Goal: Task Accomplishment & Management: Complete application form

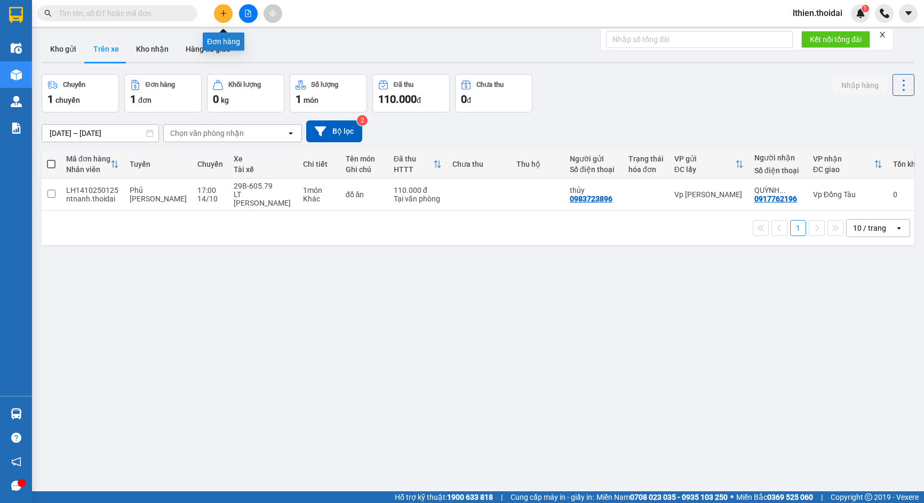
click at [223, 15] on icon "plus" at bounding box center [223, 13] width 7 height 7
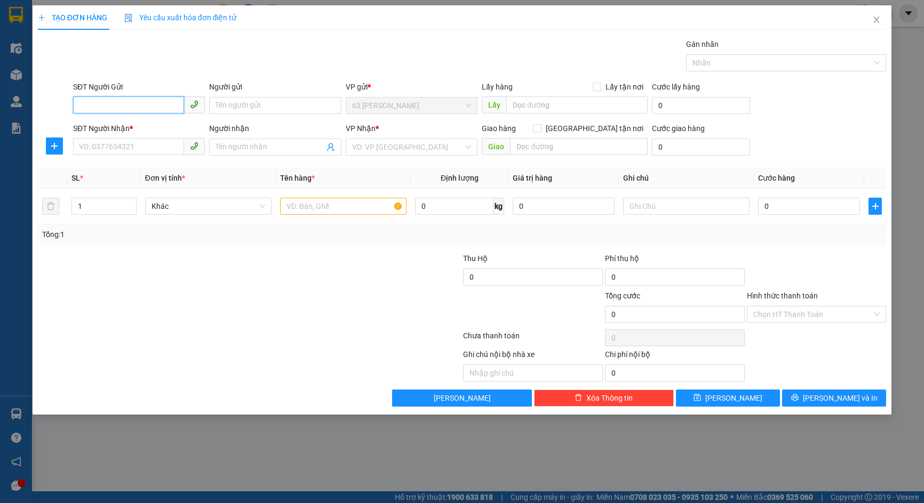
paste input "0964888291"
type input "0964888291"
click at [234, 103] on input "Người gửi" at bounding box center [275, 105] width 132 height 17
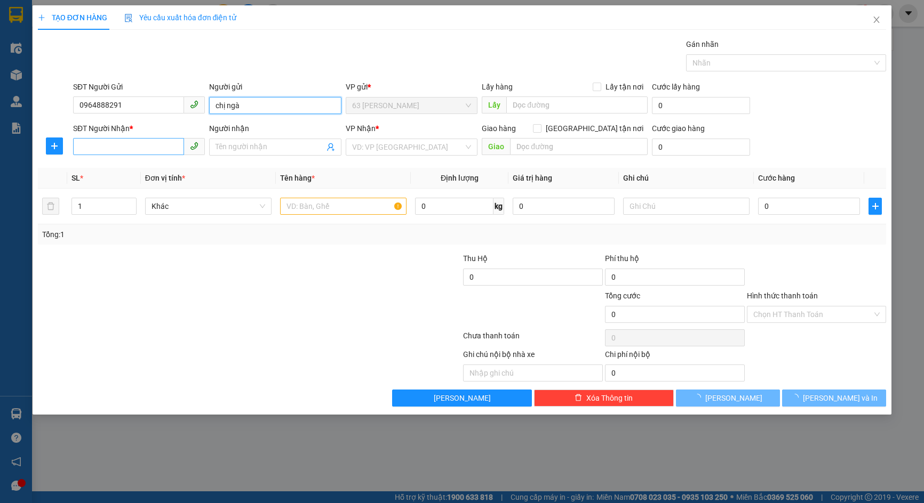
type input "chị ngà"
click at [93, 143] on input "SĐT Người Nhận *" at bounding box center [128, 146] width 111 height 17
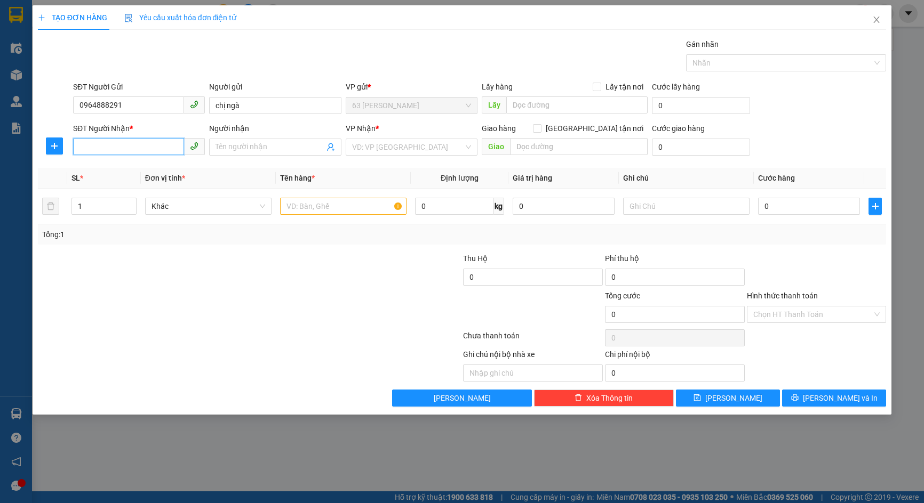
paste input "0968250500"
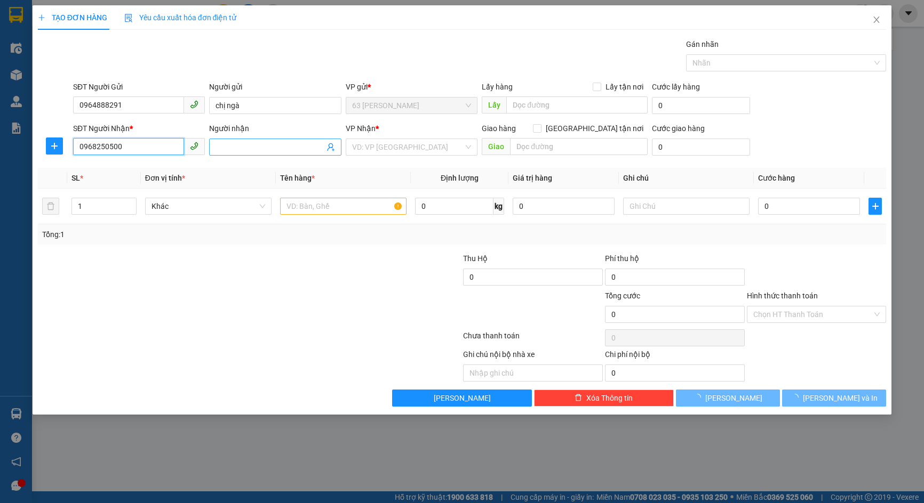
type input "0968250500"
click at [238, 151] on input "Người nhận" at bounding box center [269, 147] width 108 height 12
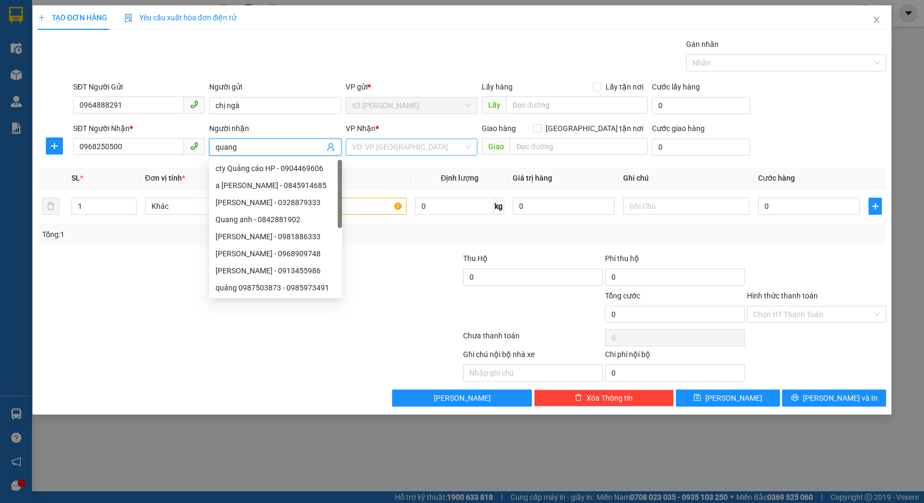
type input "quang"
click at [435, 148] on input "search" at bounding box center [407, 147] width 111 height 16
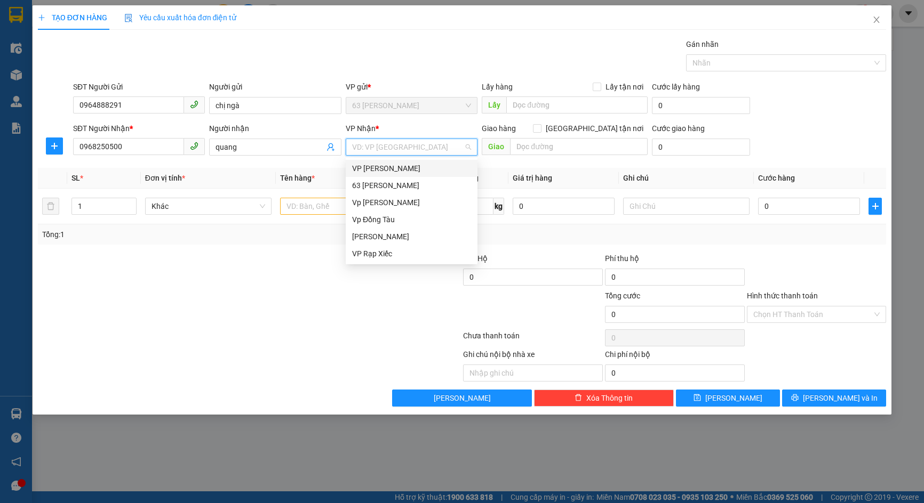
drag, startPoint x: 409, startPoint y: 165, endPoint x: 382, endPoint y: 178, distance: 29.1
click at [407, 165] on div "VP [PERSON_NAME]" at bounding box center [411, 169] width 119 height 12
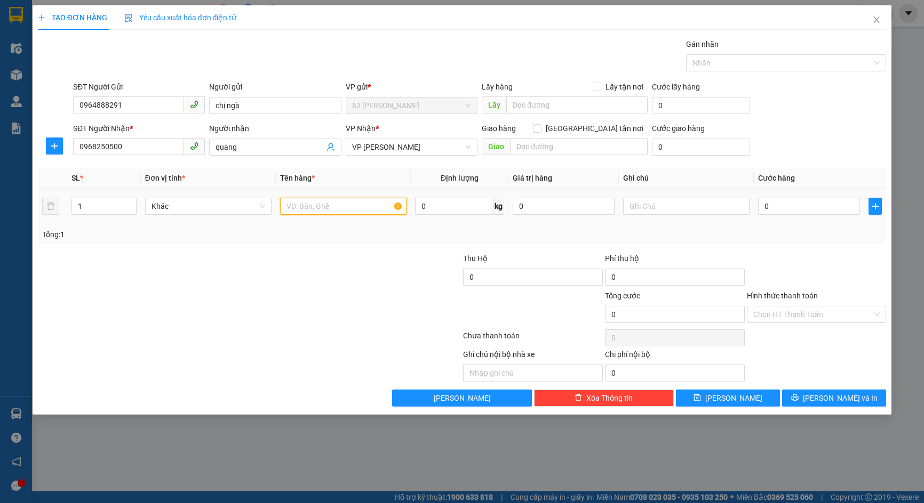
click at [325, 207] on input "text" at bounding box center [343, 206] width 126 height 17
type input "máy tính"
click at [563, 108] on input "text" at bounding box center [576, 105] width 141 height 17
type input "cống tróc"
click at [783, 209] on input "0" at bounding box center [809, 206] width 102 height 17
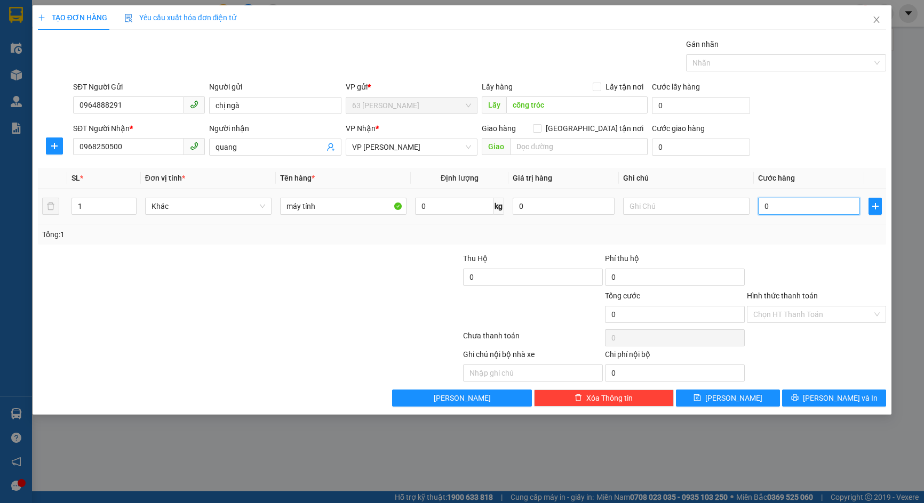
type input "1"
type input "13"
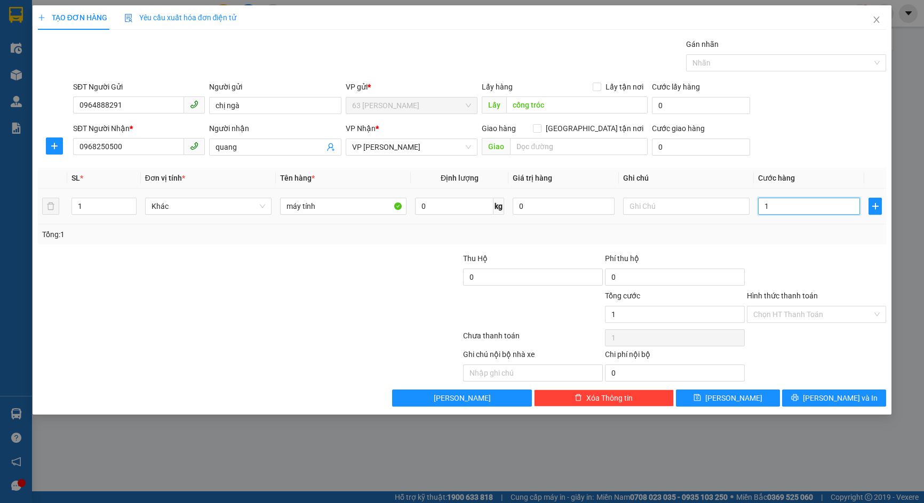
type input "13"
type input "130"
type input "1.300"
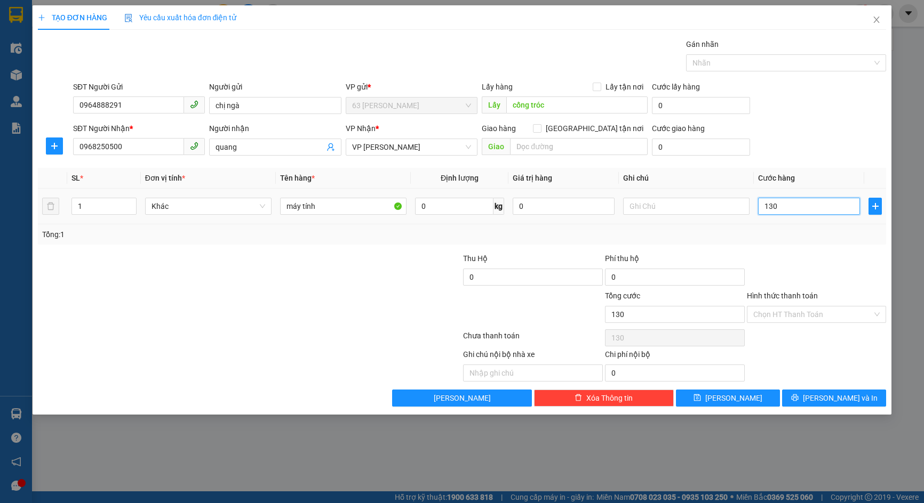
type input "1.300"
type input "13.000"
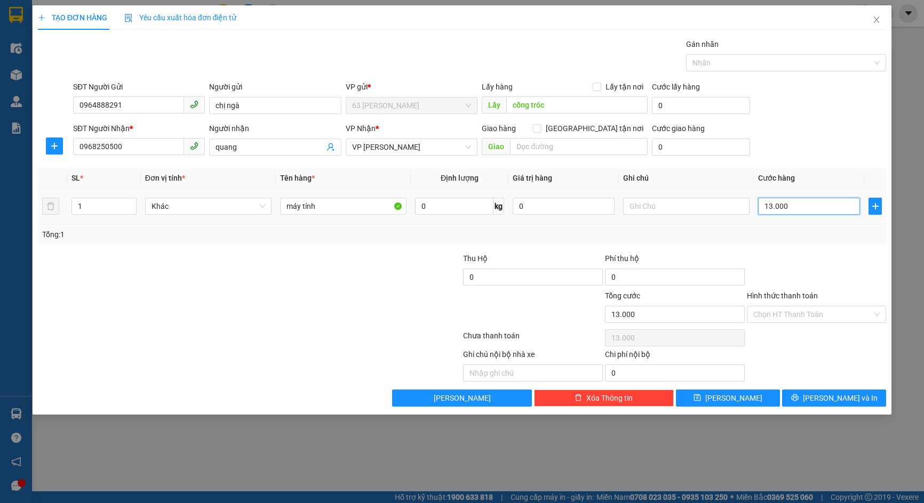
type input "130.000"
click at [809, 210] on input "130.000" at bounding box center [809, 206] width 102 height 17
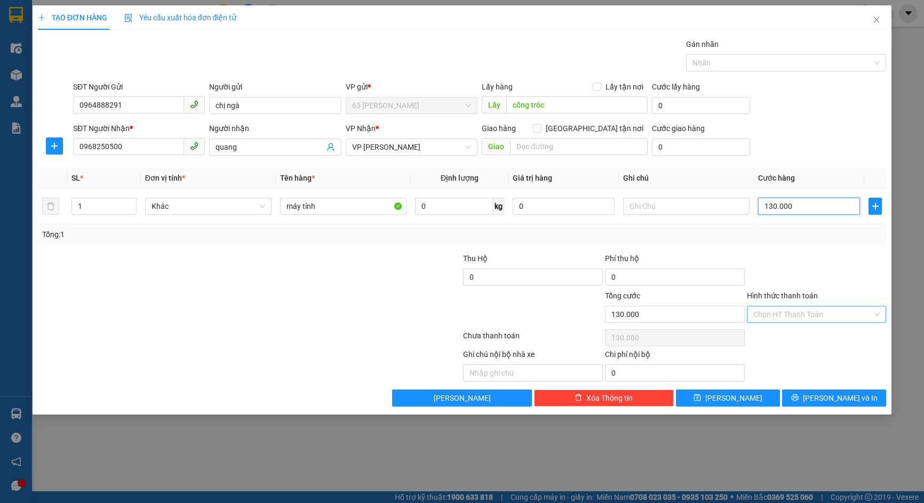
click at [878, 316] on div "Chọn HT Thanh Toán" at bounding box center [817, 314] width 140 height 17
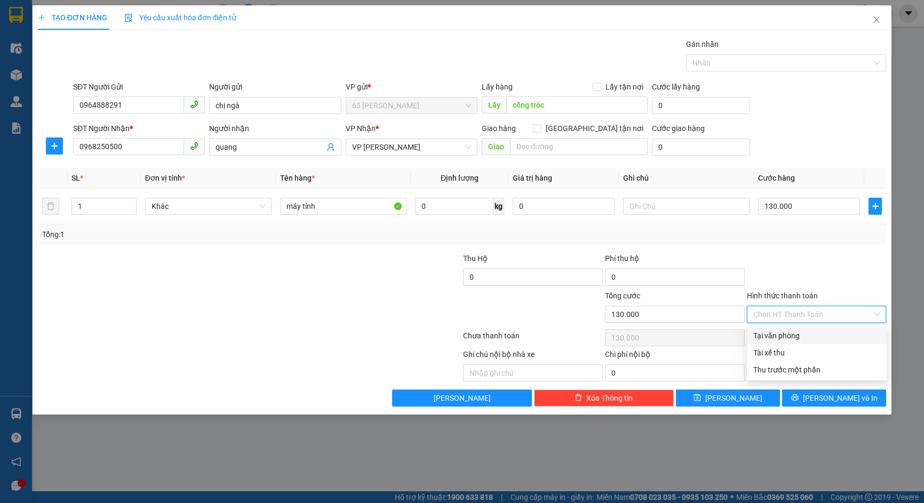
click at [794, 335] on div "Tại văn phòng" at bounding box center [816, 336] width 127 height 12
type input "0"
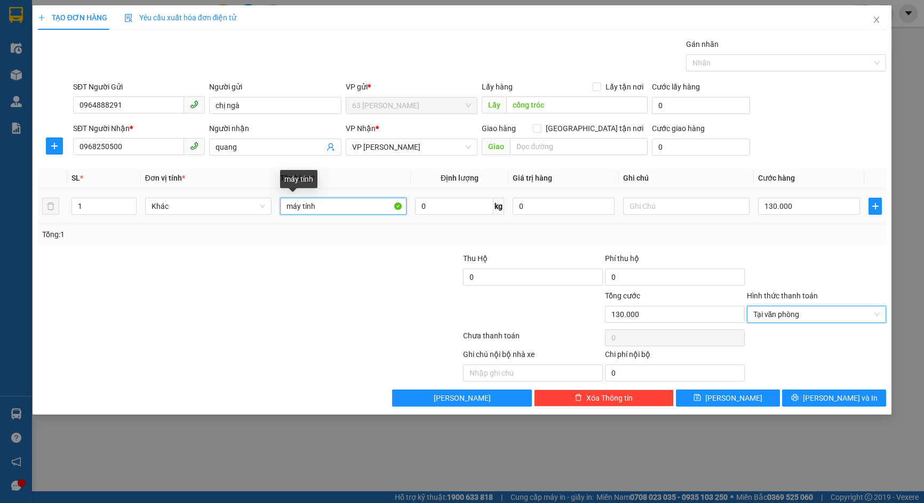
click at [353, 204] on input "máy tính" at bounding box center [343, 206] width 126 height 17
type input "máy tính -thành trung chuyển lấy"
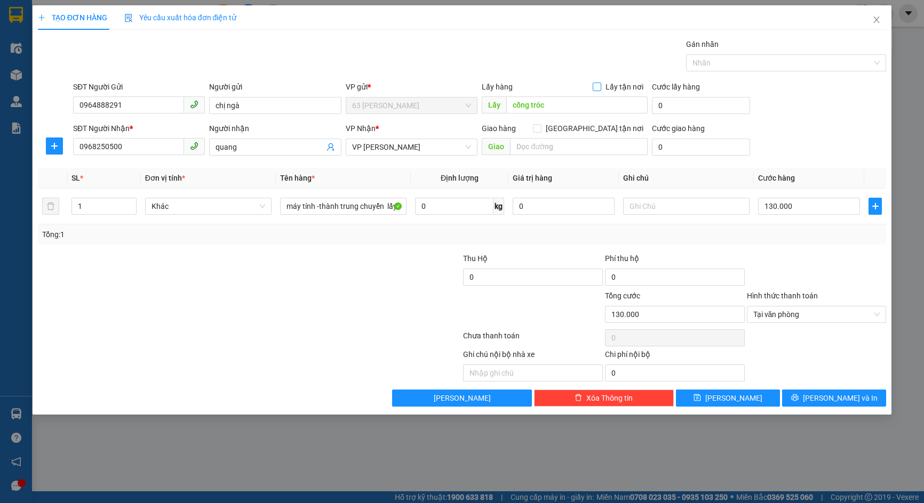
click at [598, 86] on input "Lấy tận nơi" at bounding box center [595, 86] width 7 height 7
checkbox input "true"
click at [737, 399] on span "[PERSON_NAME]" at bounding box center [733, 399] width 57 height 12
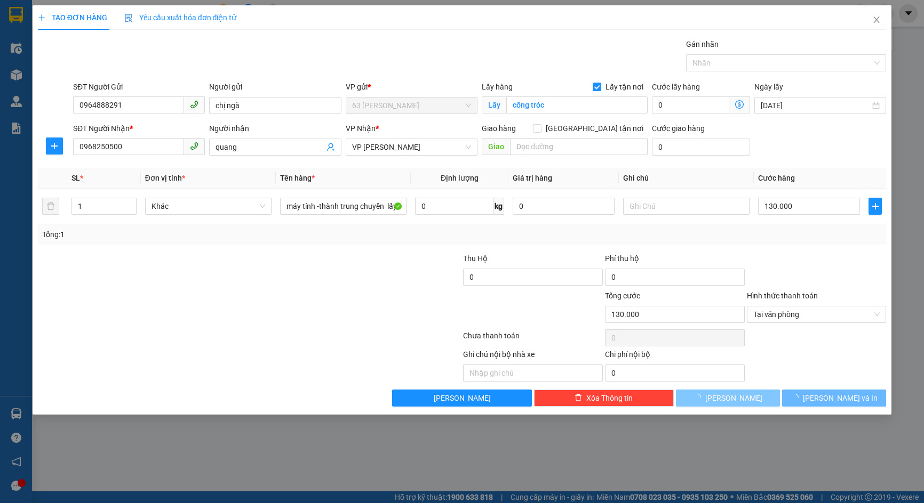
checkbox input "false"
type input "0"
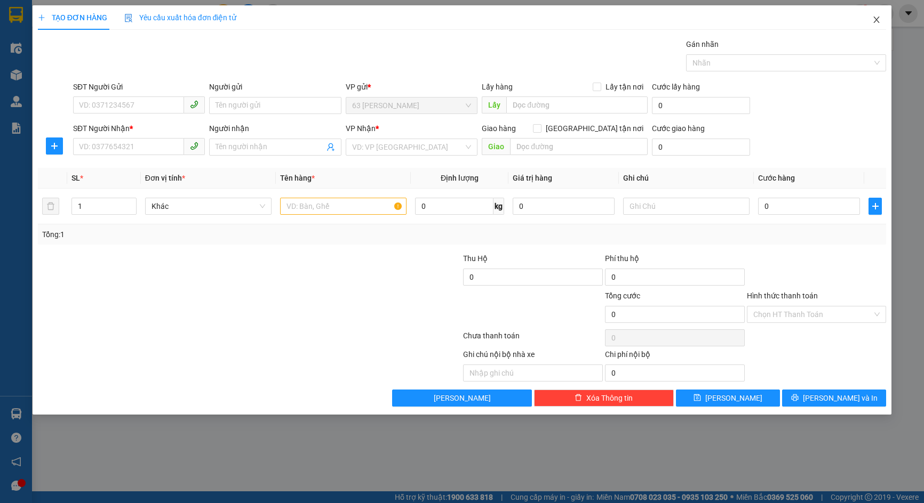
click at [881, 21] on span "Close" at bounding box center [876, 20] width 30 height 30
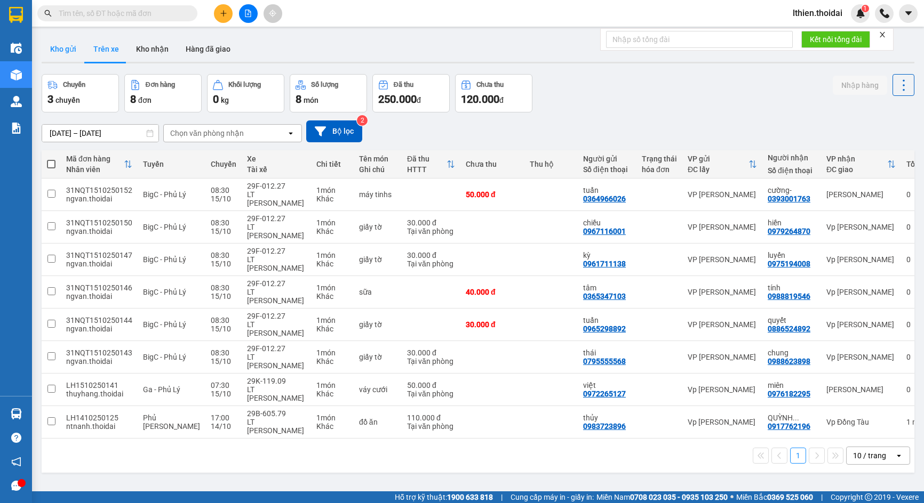
click at [69, 45] on button "Kho gửi" at bounding box center [63, 49] width 43 height 26
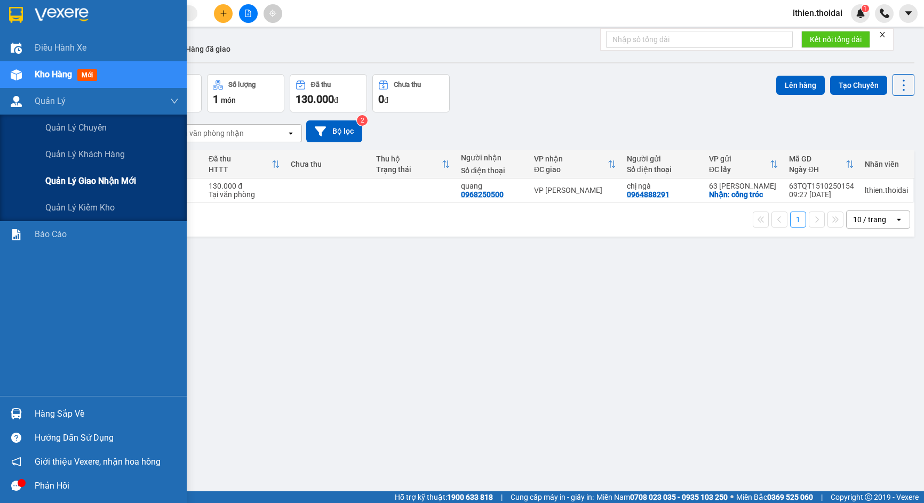
click at [63, 179] on span "Quản lý giao nhận mới" at bounding box center [90, 180] width 91 height 13
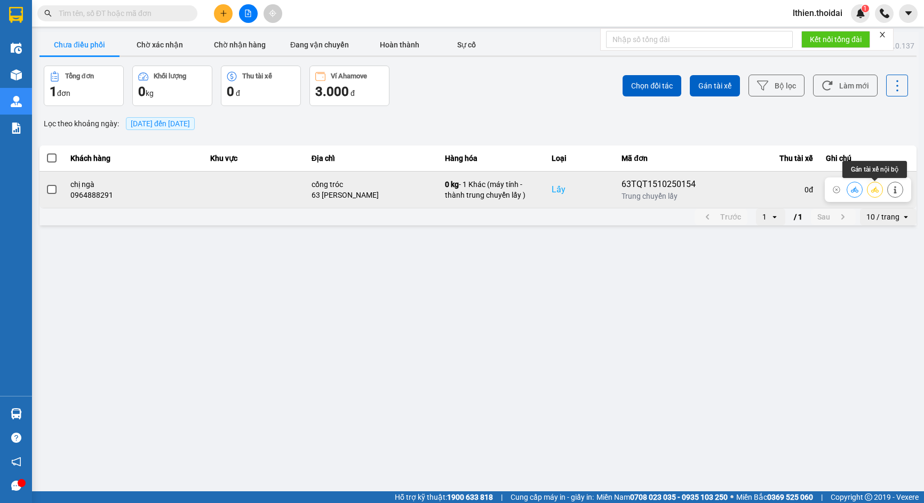
click at [873, 193] on icon at bounding box center [874, 190] width 7 height 6
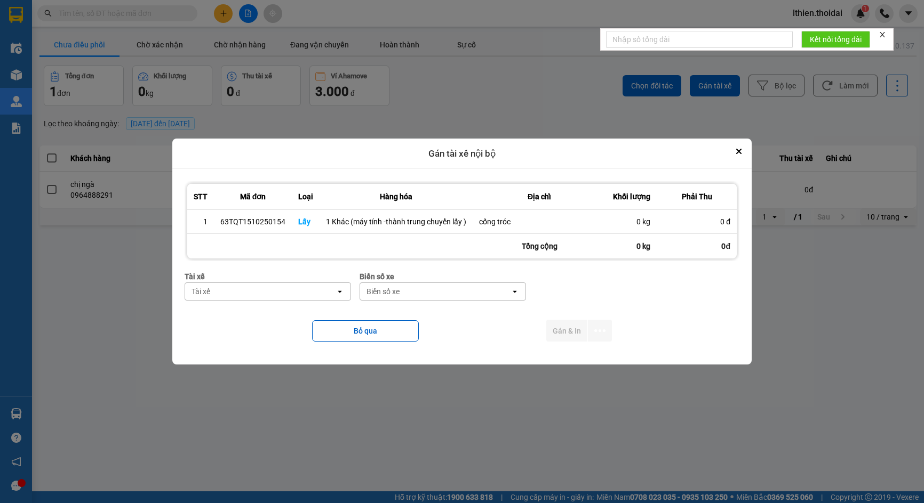
click at [267, 290] on div "Tài xế" at bounding box center [260, 291] width 150 height 17
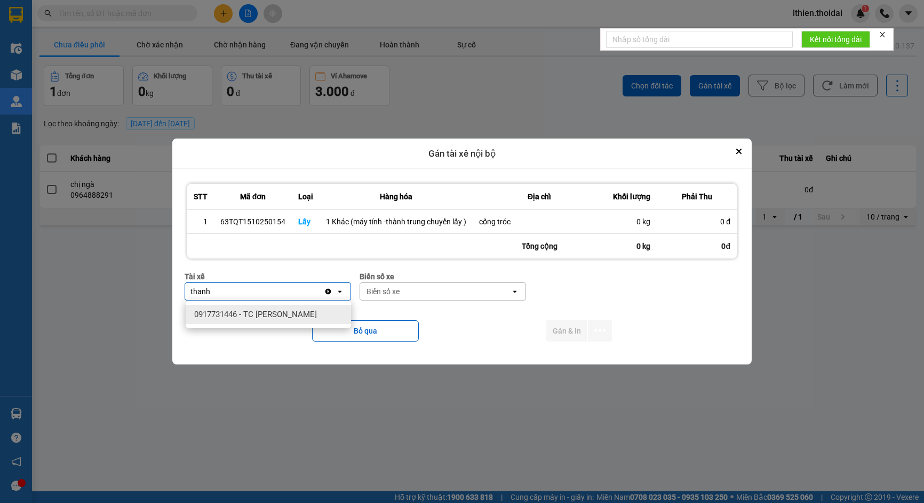
type input "thanh"
click at [279, 319] on span "0917731446 - TC [PERSON_NAME]" at bounding box center [255, 314] width 123 height 11
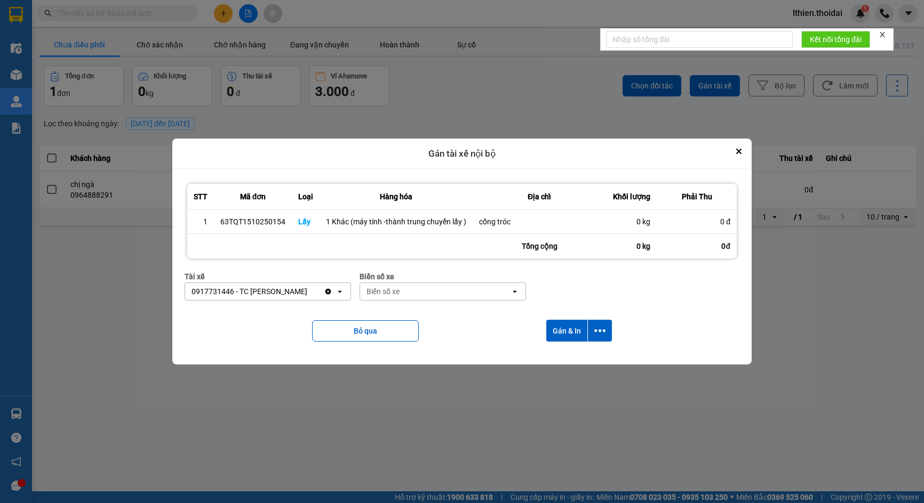
click at [421, 292] on div "Biển số xe" at bounding box center [435, 291] width 150 height 17
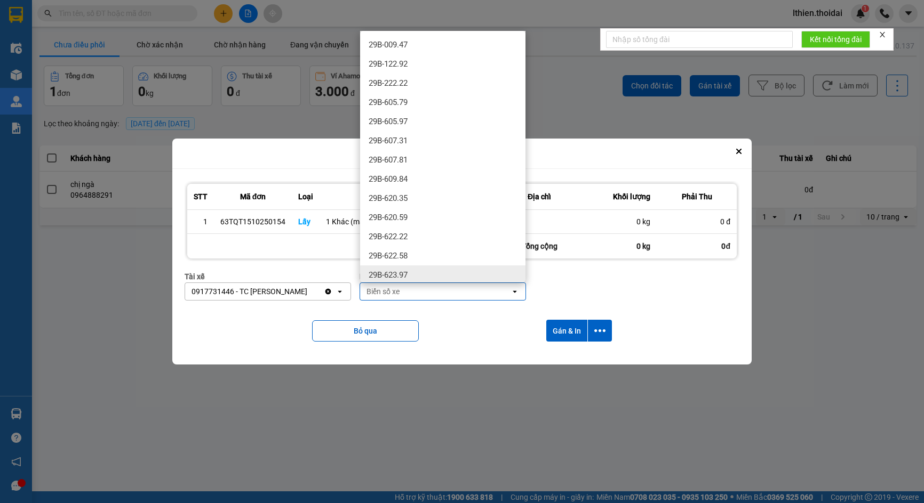
click at [420, 296] on div "Biển số xe" at bounding box center [435, 291] width 150 height 17
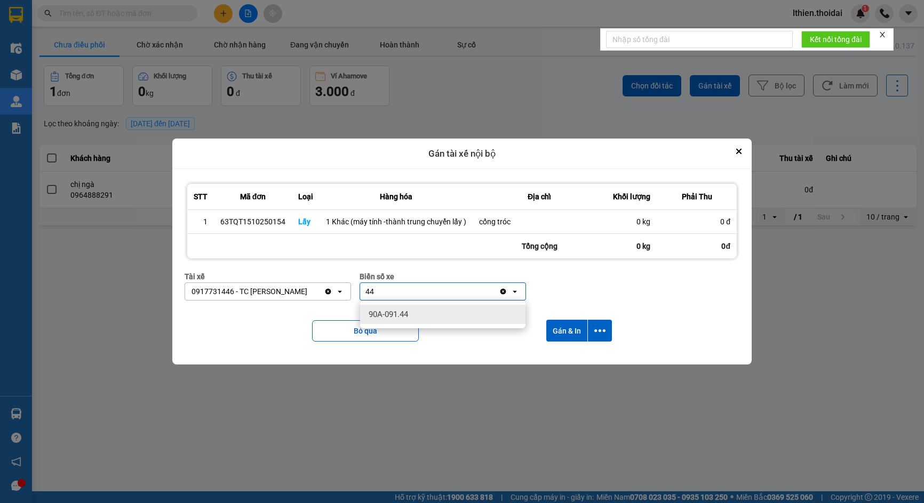
type input "44"
click at [396, 313] on span "90A-091.44" at bounding box center [388, 314] width 39 height 11
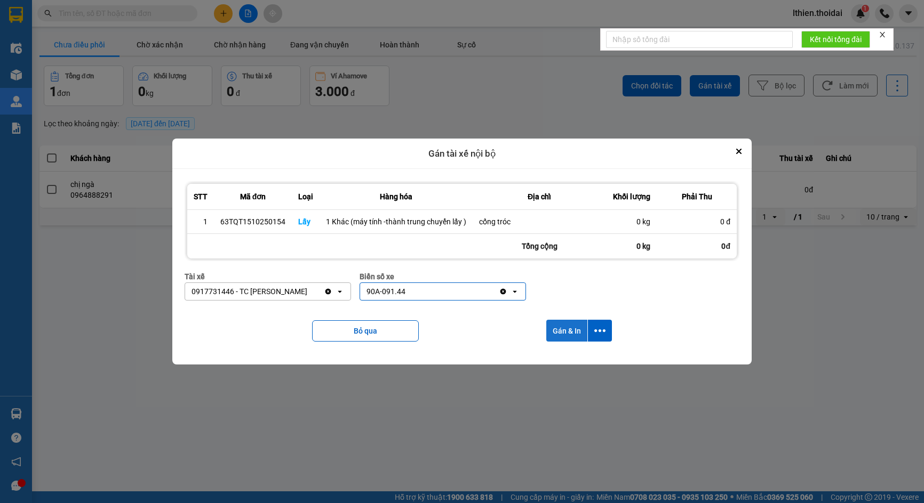
click at [558, 330] on button "Gán & In" at bounding box center [566, 331] width 41 height 22
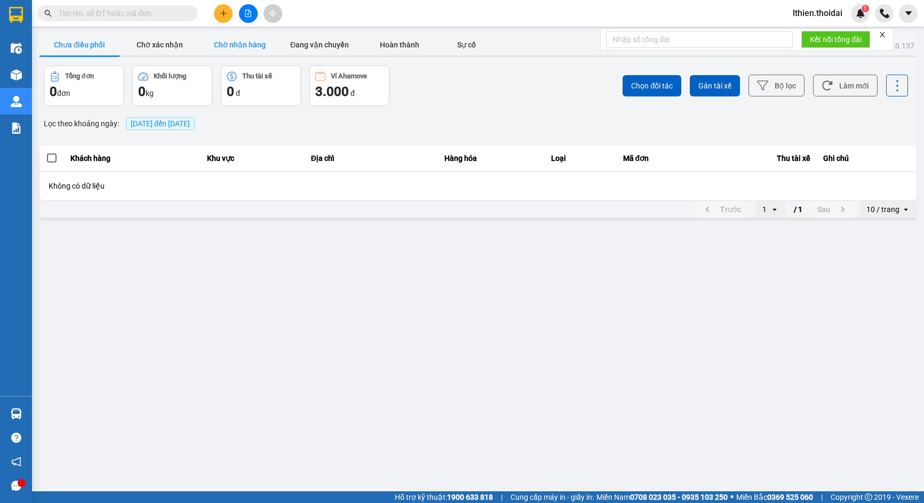
click at [242, 50] on button "Chờ nhận hàng" at bounding box center [239, 44] width 80 height 21
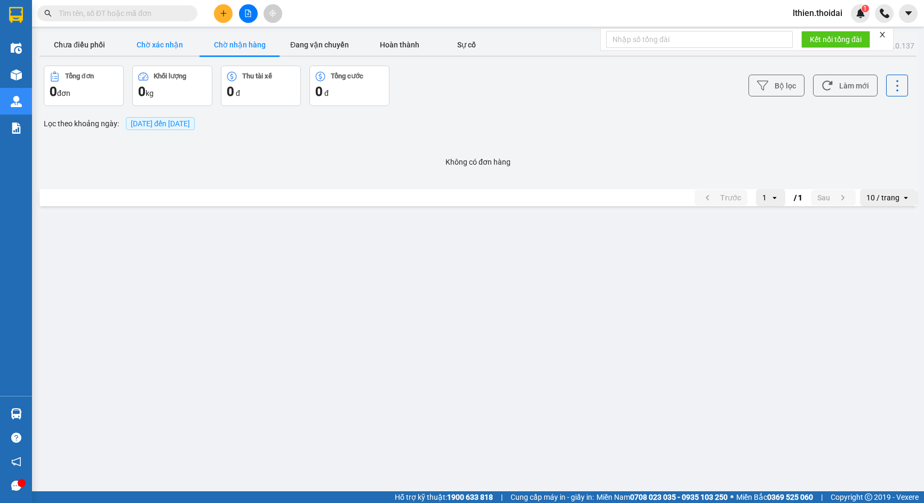
click at [163, 45] on button "Chờ xác nhận" at bounding box center [159, 44] width 80 height 21
click at [312, 47] on button "Đang vận chuyển" at bounding box center [319, 44] width 80 height 21
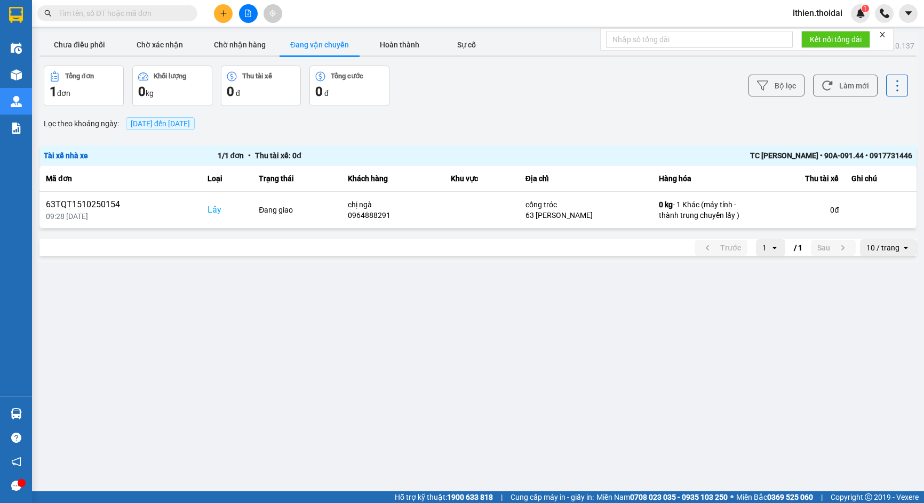
click at [87, 16] on input "text" at bounding box center [122, 13] width 126 height 12
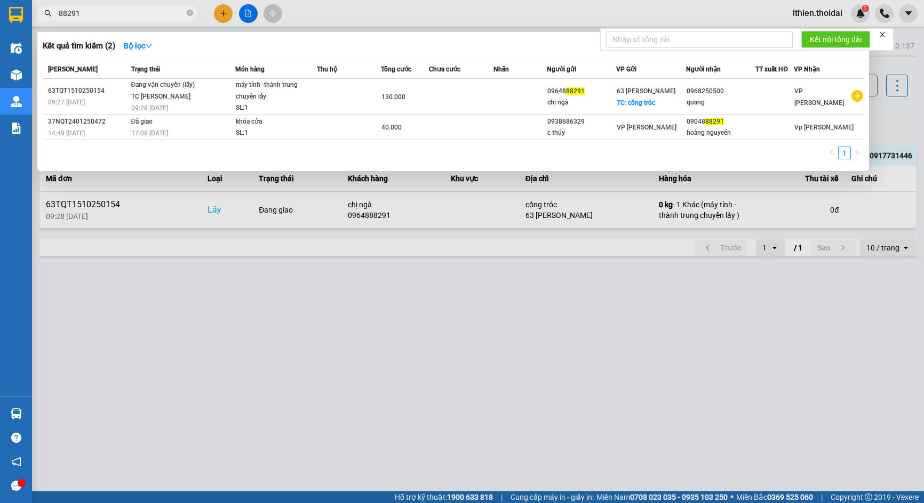
click at [114, 14] on input "88291" at bounding box center [122, 13] width 126 height 12
type input "8"
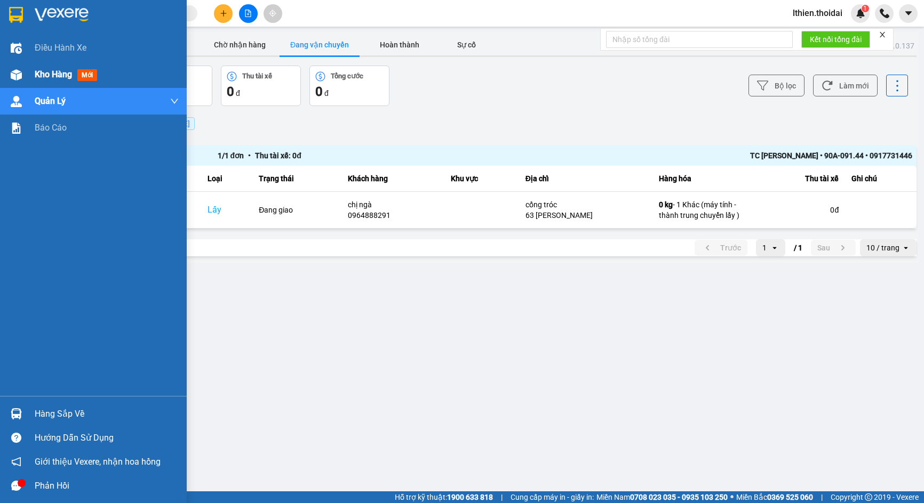
click at [47, 75] on span "Kho hàng" at bounding box center [53, 74] width 37 height 10
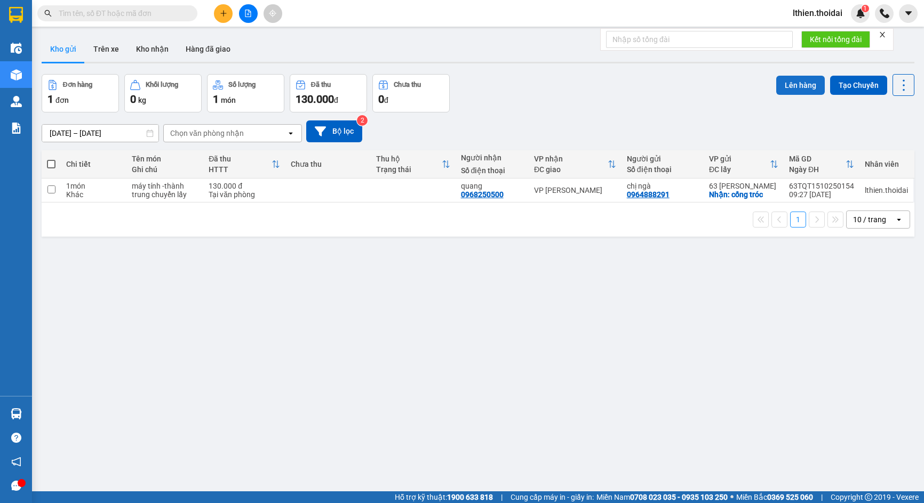
click at [793, 85] on button "Lên hàng" at bounding box center [800, 85] width 49 height 19
click at [52, 164] on span at bounding box center [51, 164] width 9 height 9
click at [51, 159] on input "checkbox" at bounding box center [51, 159] width 0 height 0
checkbox input "true"
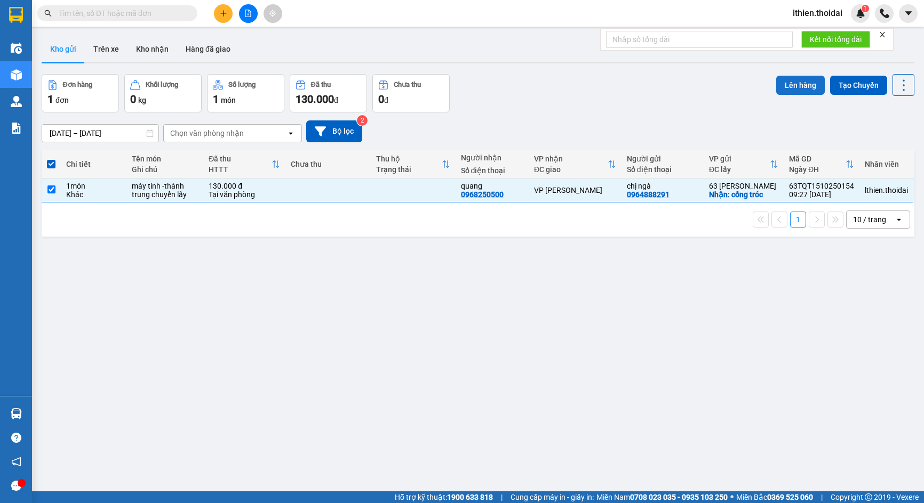
click at [789, 85] on button "Lên hàng" at bounding box center [800, 85] width 49 height 19
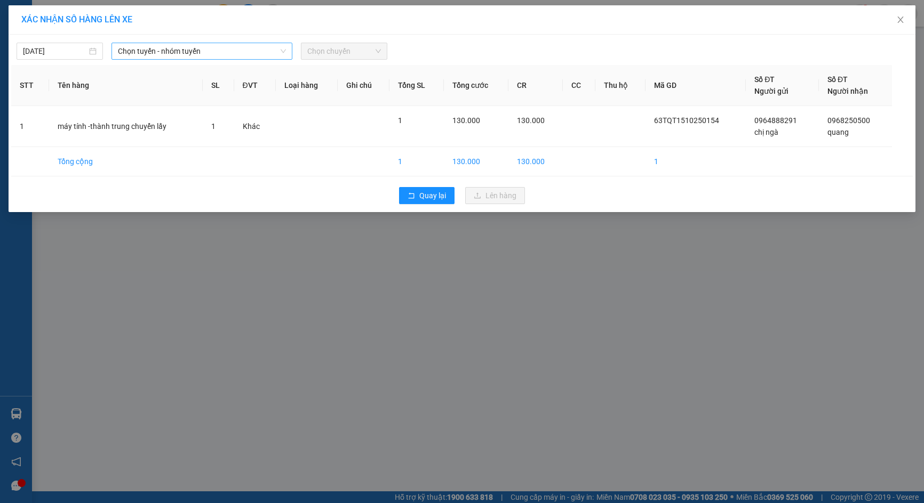
click at [284, 52] on icon "down" at bounding box center [283, 52] width 5 height 4
click at [286, 52] on icon "down" at bounding box center [283, 51] width 6 height 6
click at [252, 53] on span "Chọn tuyến - nhóm tuyến" at bounding box center [202, 51] width 169 height 16
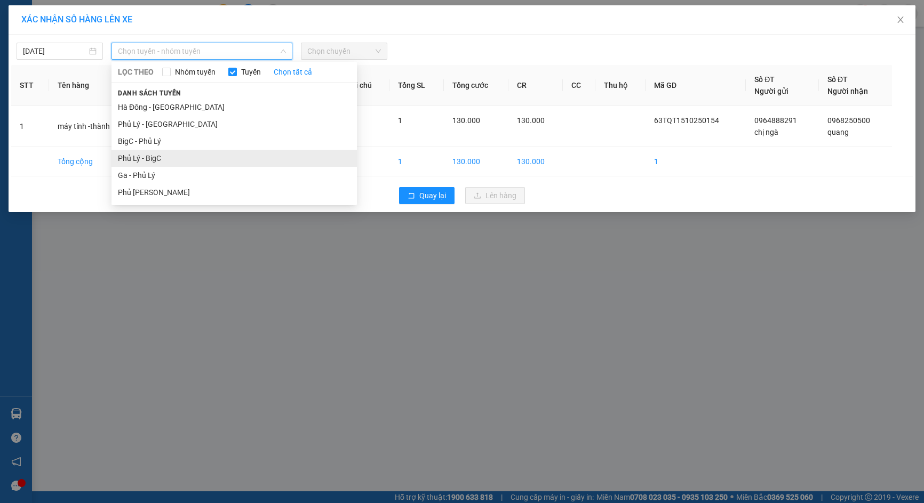
click at [151, 159] on li "Phủ Lý - BigC" at bounding box center [233, 158] width 245 height 17
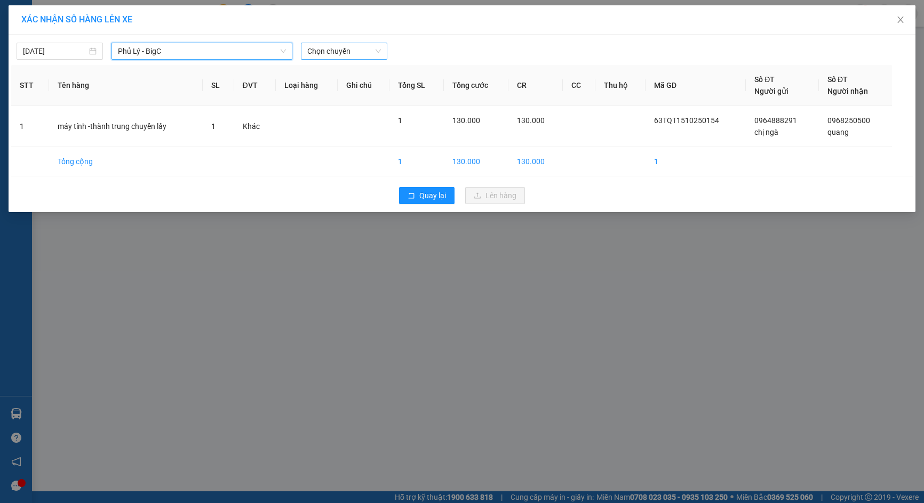
click at [380, 53] on span "Chọn chuyến" at bounding box center [344, 51] width 74 height 16
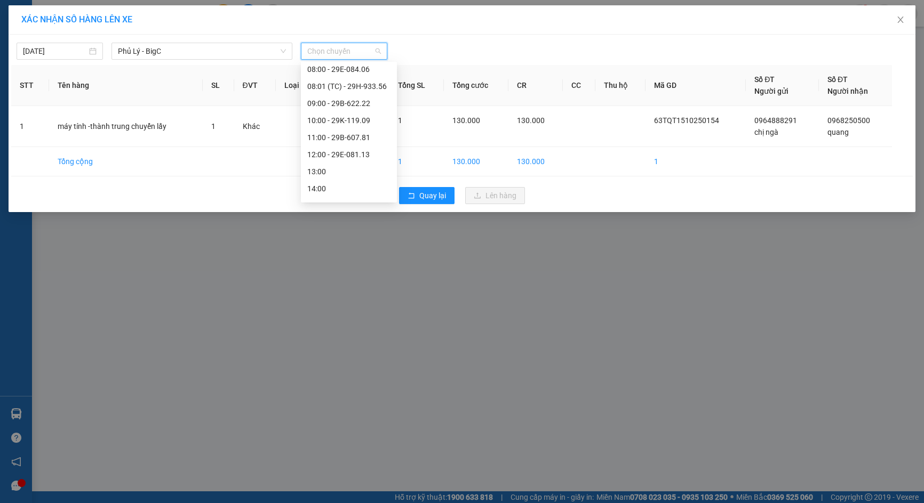
scroll to position [109, 0]
click at [354, 116] on div "10:00 - 29K-119.09" at bounding box center [348, 117] width 83 height 12
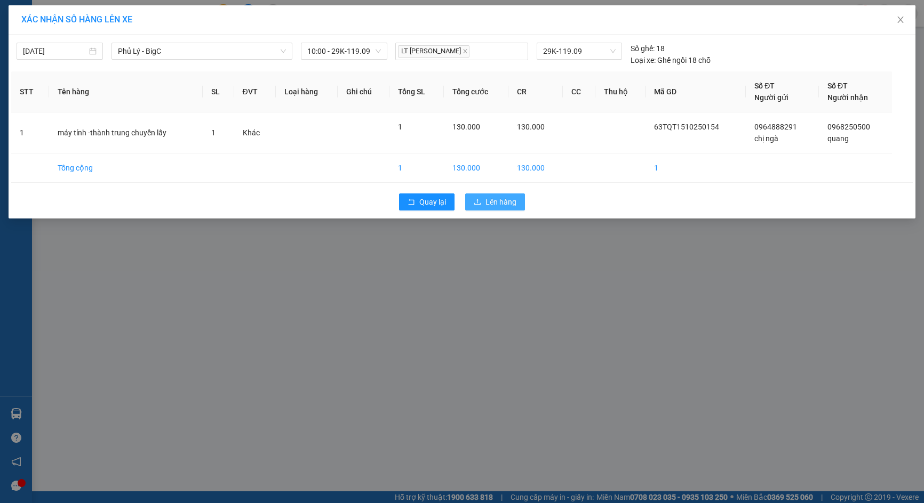
click at [501, 202] on span "Lên hàng" at bounding box center [500, 202] width 31 height 12
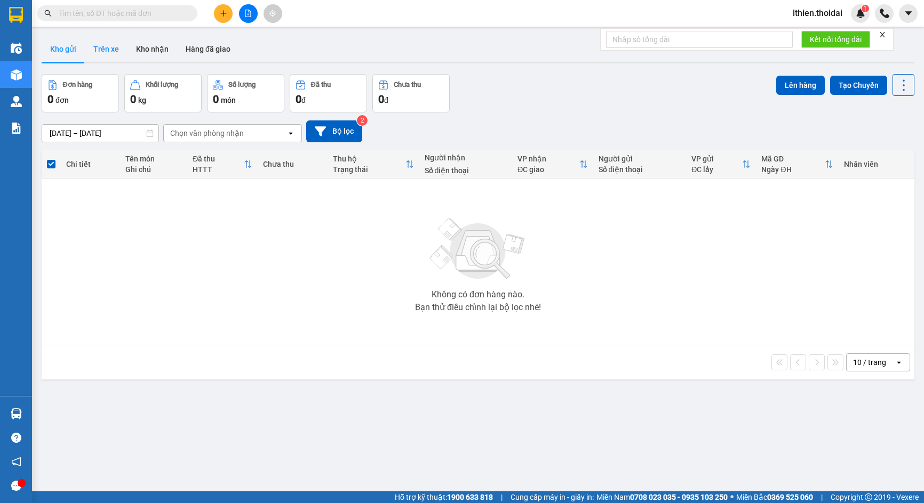
click at [114, 50] on button "Trên xe" at bounding box center [106, 49] width 43 height 26
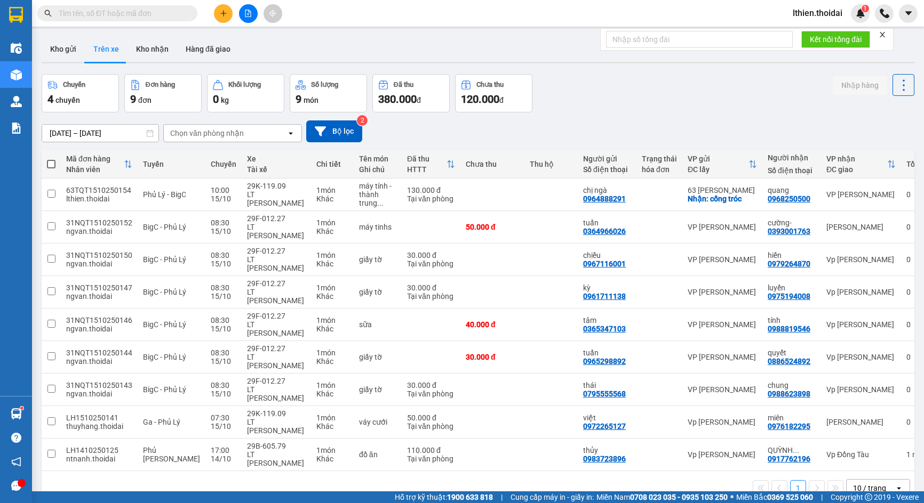
click at [75, 17] on input "text" at bounding box center [122, 13] width 126 height 12
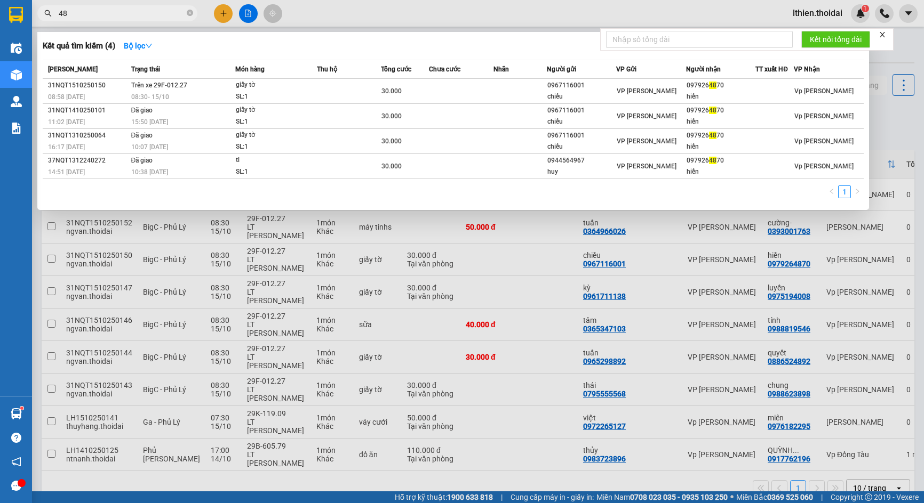
type input "4"
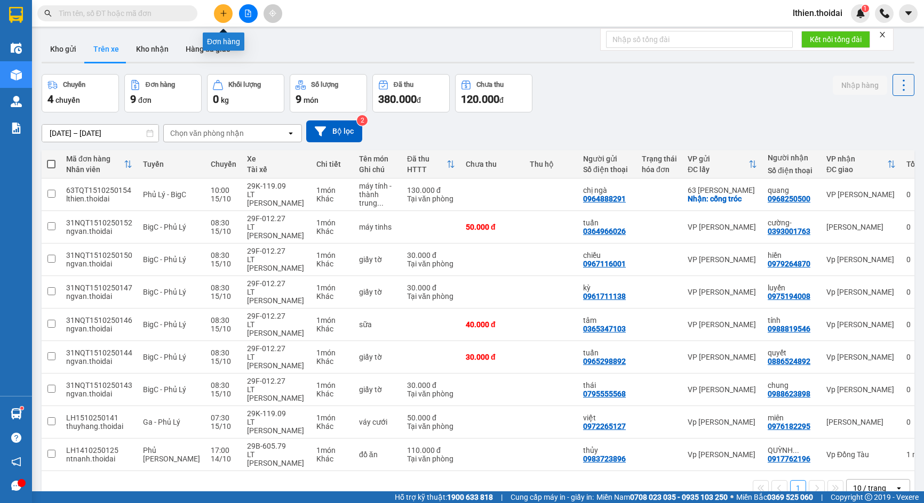
click at [222, 15] on icon "plus" at bounding box center [223, 13] width 7 height 7
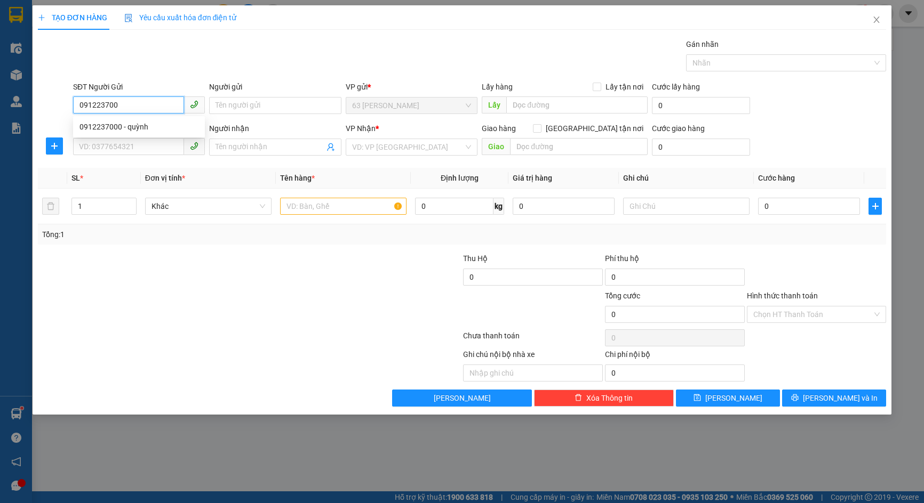
type input "0912237000"
click at [140, 126] on div "0912237000 - quỳnh" at bounding box center [138, 127] width 119 height 12
type input "quỳnh"
type input "0912237000"
click at [123, 149] on input "SĐT Người Nhận *" at bounding box center [128, 146] width 111 height 17
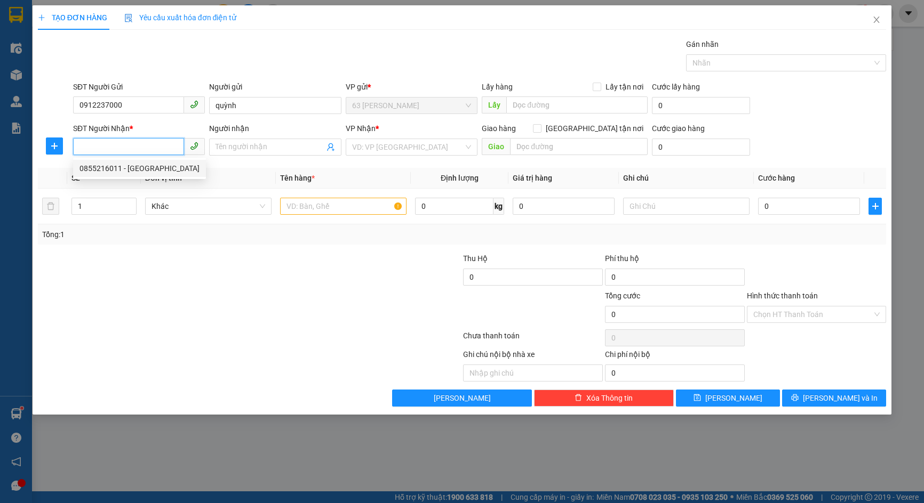
click at [133, 167] on div "0855216011 - [GEOGRAPHIC_DATA]" at bounding box center [139, 169] width 120 height 12
type input "0855216011"
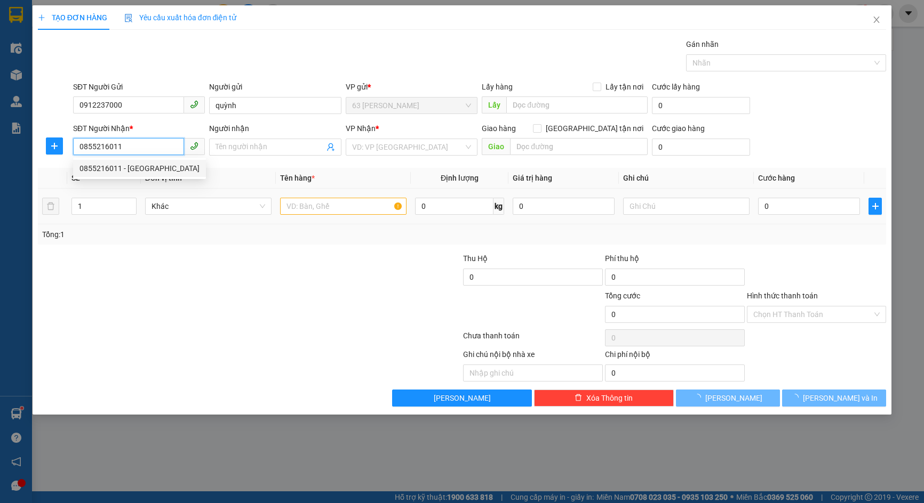
type input "[PERSON_NAME]"
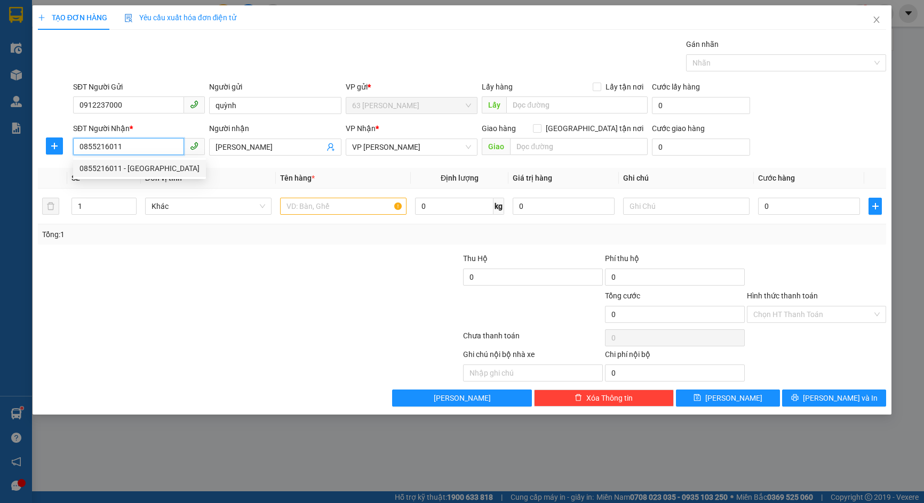
drag, startPoint x: 130, startPoint y: 150, endPoint x: 38, endPoint y: 159, distance: 92.2
click at [38, 159] on div "SĐT Người Nhận * 0855216011 Người nhận [PERSON_NAME] VP Nhận * VP [PERSON_NAME]…" at bounding box center [462, 141] width 851 height 37
type input "0832137100"
click at [242, 142] on input "[PERSON_NAME]" at bounding box center [269, 147] width 108 height 12
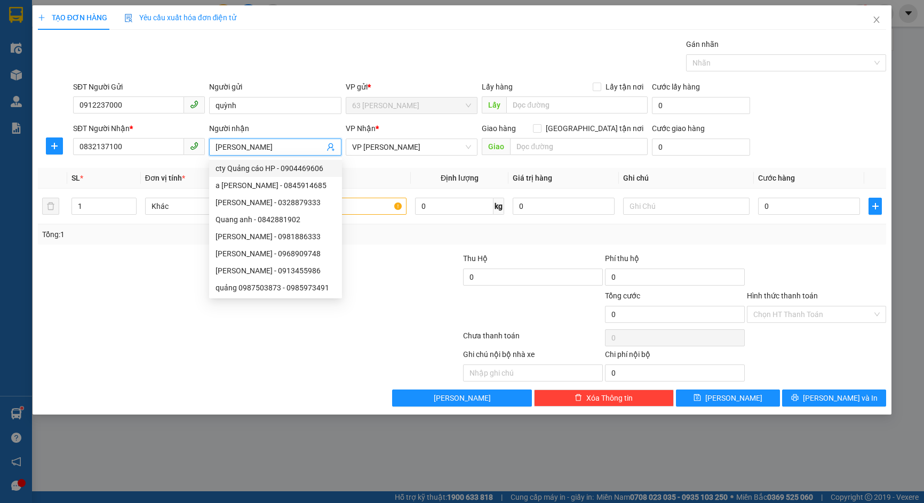
click at [273, 155] on span "[PERSON_NAME]" at bounding box center [275, 147] width 132 height 17
drag, startPoint x: 274, startPoint y: 149, endPoint x: 170, endPoint y: 134, distance: 105.6
click at [170, 134] on div "SĐT Người Nhận * 0832137100 Người nhận [PERSON_NAME] VP Nhận * VP [PERSON_NAME]…" at bounding box center [479, 141] width 817 height 37
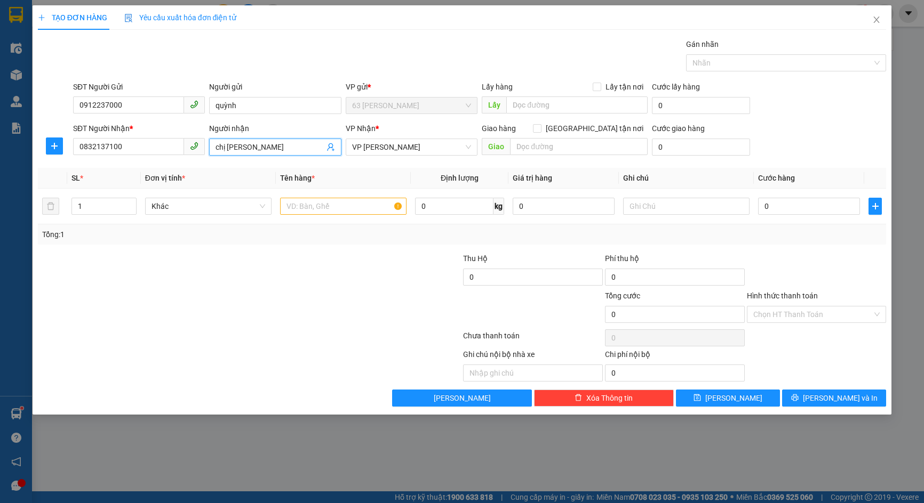
drag, startPoint x: 226, startPoint y: 144, endPoint x: 197, endPoint y: 159, distance: 33.2
click at [197, 159] on div "SĐT Người Nhận * 0832137100 Người nhận chị bình chị bình VP Nhận * VP [PERSON_N…" at bounding box center [479, 141] width 817 height 37
click at [469, 148] on span "VP [PERSON_NAME]" at bounding box center [411, 147] width 119 height 16
type input "anh bình"
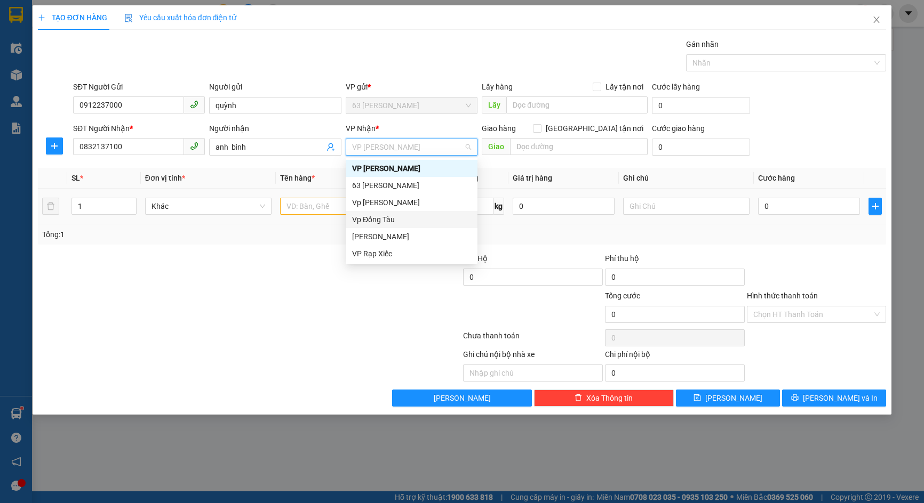
drag, startPoint x: 374, startPoint y: 218, endPoint x: 369, endPoint y: 212, distance: 7.6
click at [373, 218] on div "Vp Đồng Tàu" at bounding box center [411, 220] width 119 height 12
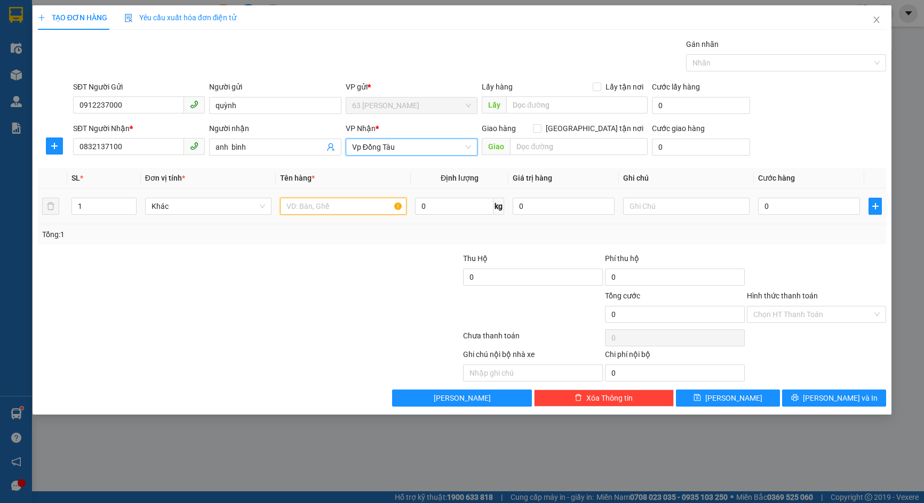
click at [334, 209] on input "text" at bounding box center [343, 206] width 126 height 17
type input "máy hút ẩm"
click at [774, 210] on input "0" at bounding box center [809, 206] width 102 height 17
type input "6"
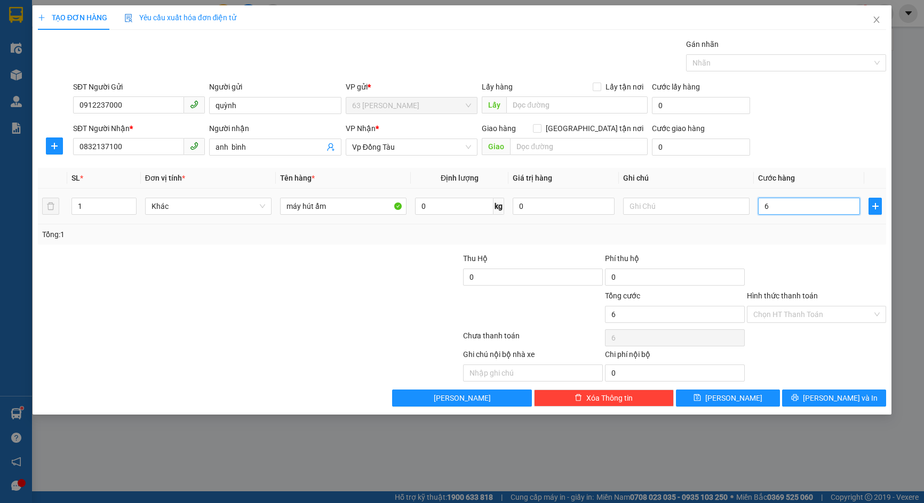
type input "6"
type input "60"
type input "600"
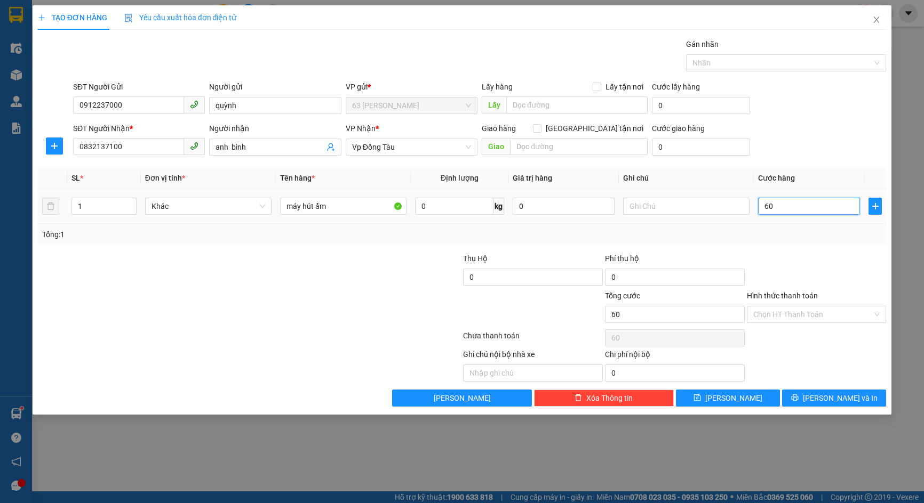
type input "600"
type input "6.000"
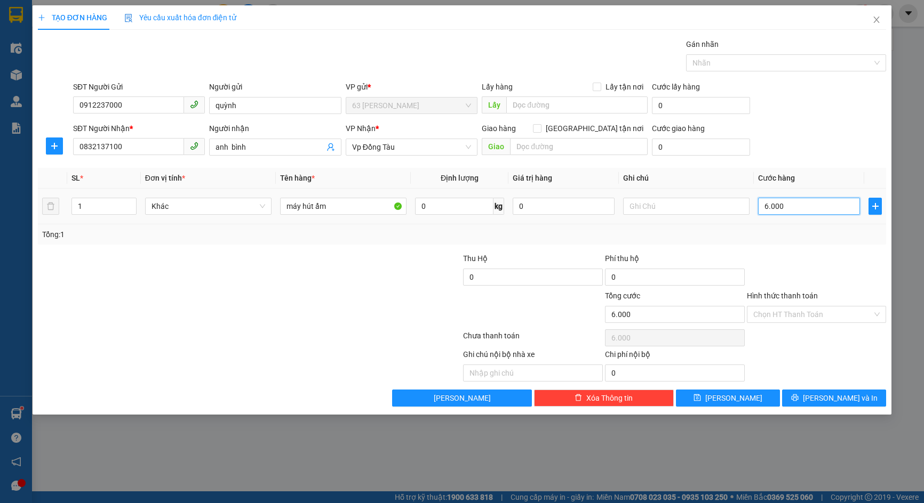
type input "60.000"
click at [877, 315] on div "Chọn HT Thanh Toán" at bounding box center [817, 314] width 140 height 17
type input "60.000"
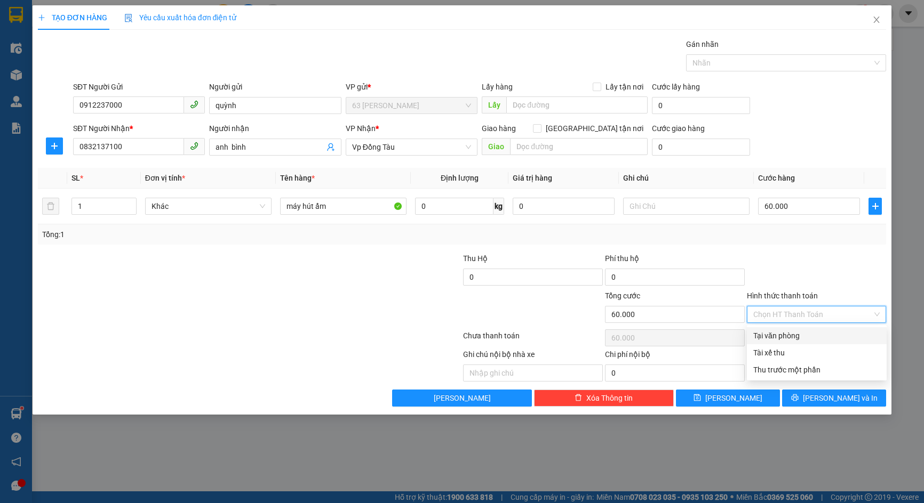
click at [792, 334] on div "Tại văn phòng" at bounding box center [816, 336] width 127 height 12
type input "0"
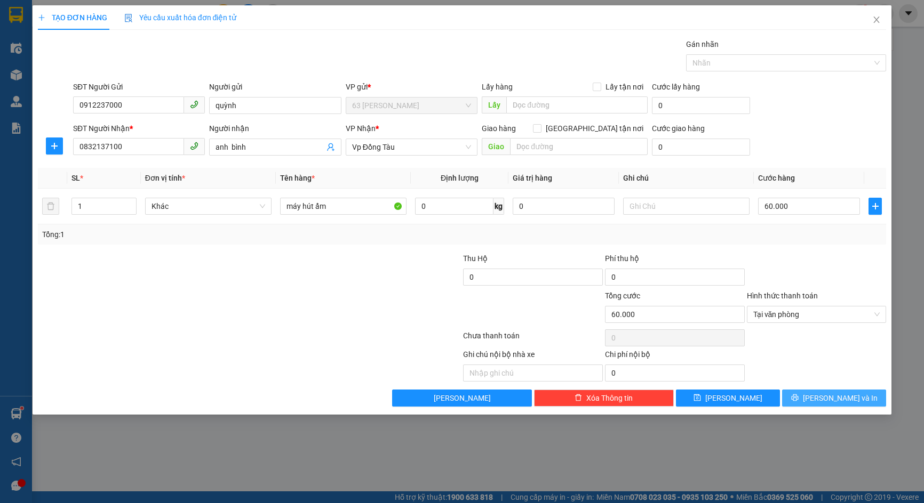
click at [824, 397] on button "[PERSON_NAME] và In" at bounding box center [834, 398] width 104 height 17
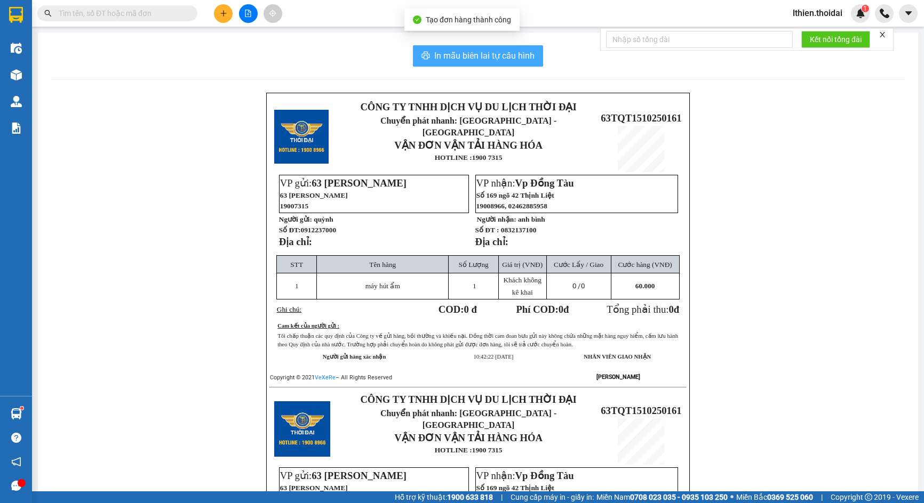
click at [451, 55] on span "In mẫu biên lai tự cấu hình" at bounding box center [484, 55] width 100 height 13
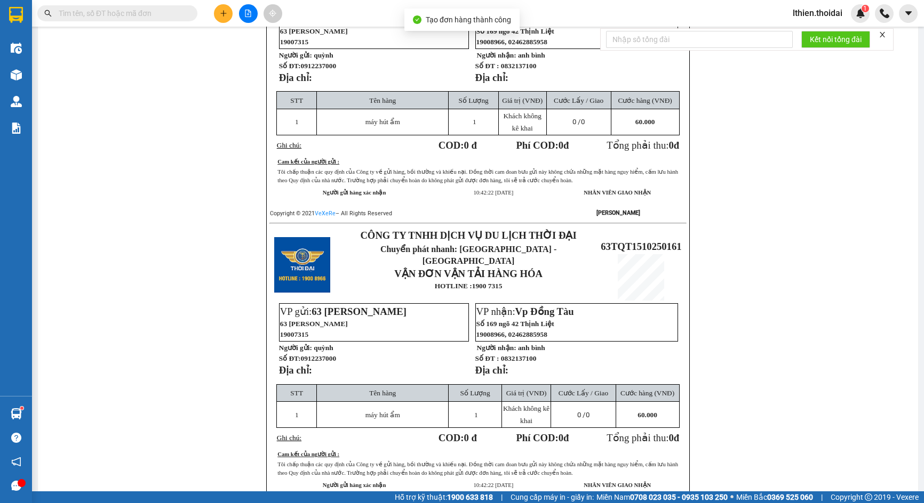
scroll to position [233, 0]
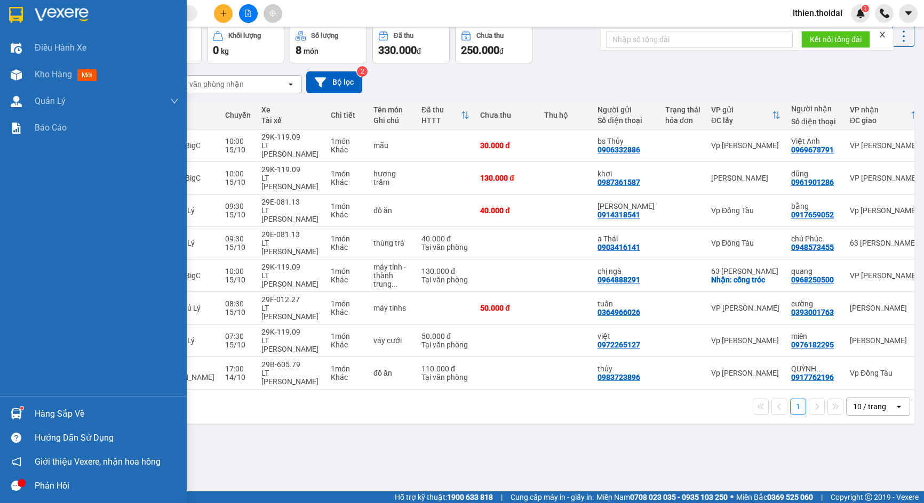
click at [17, 415] on img at bounding box center [16, 414] width 11 height 11
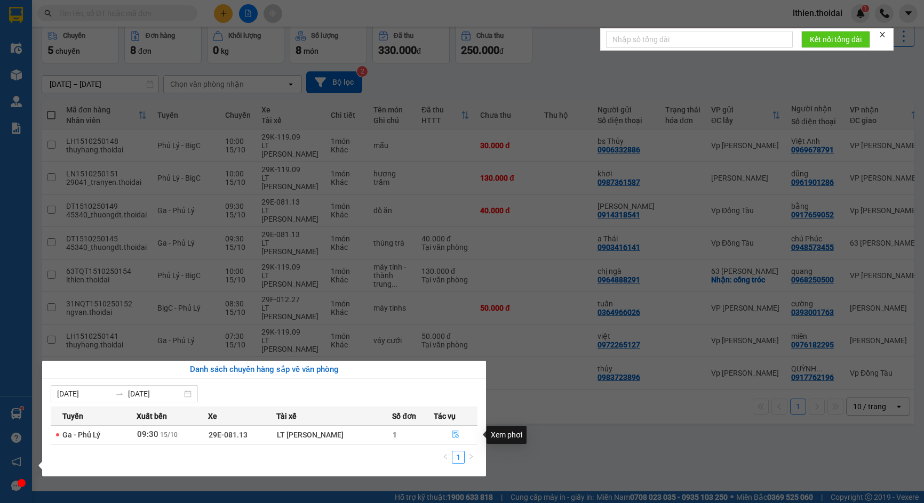
click at [453, 435] on icon "file-done" at bounding box center [455, 434] width 7 height 7
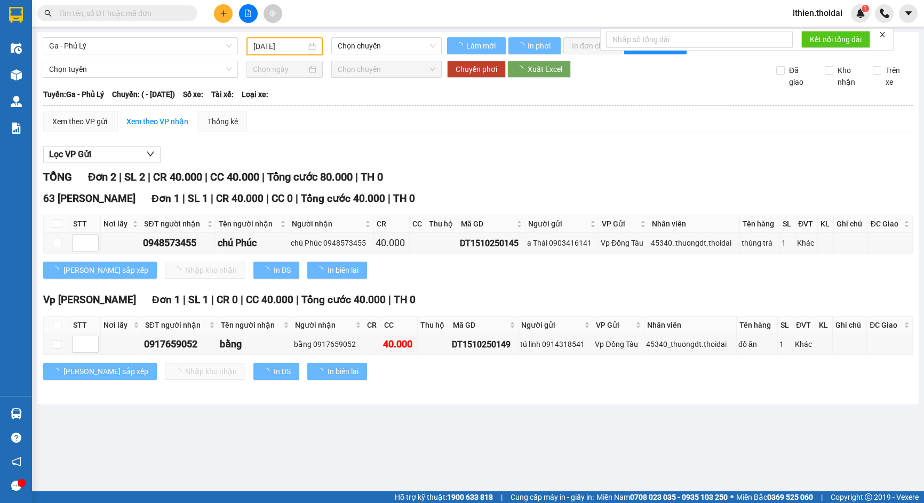
type input "[DATE]"
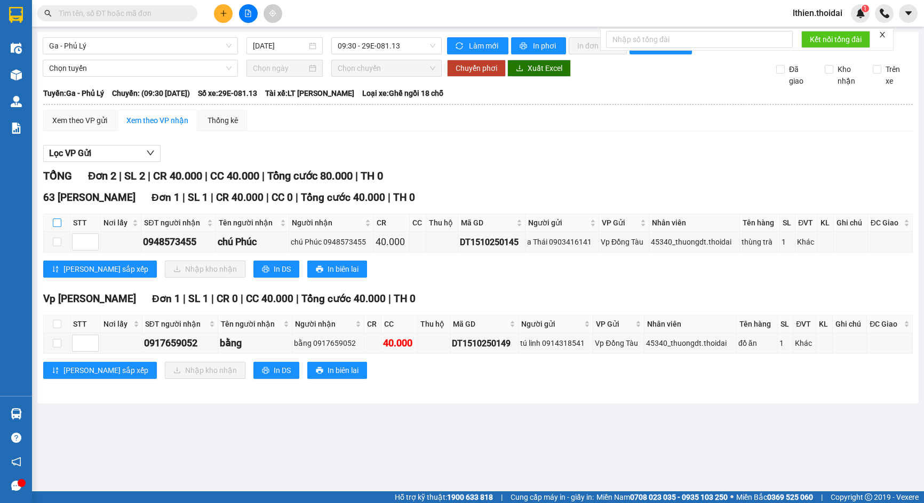
click at [59, 220] on input "checkbox" at bounding box center [57, 223] width 9 height 9
checkbox input "true"
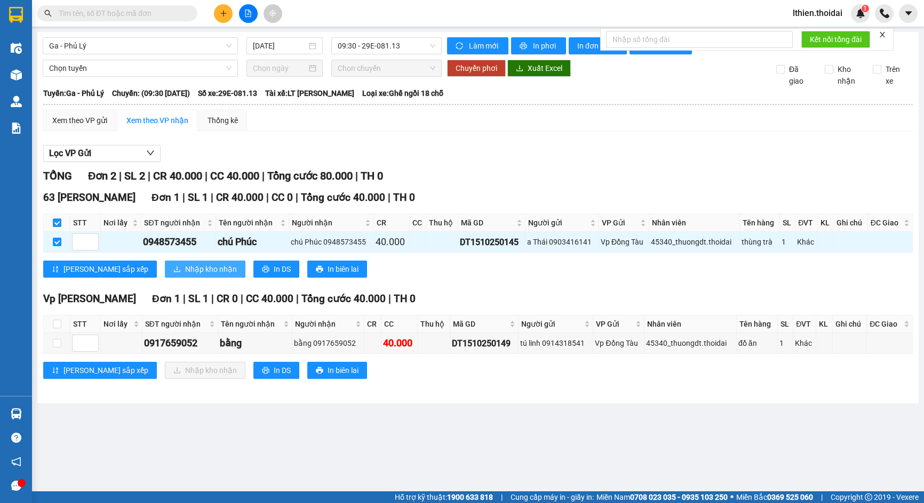
click at [185, 268] on span "Nhập kho nhận" at bounding box center [211, 269] width 52 height 12
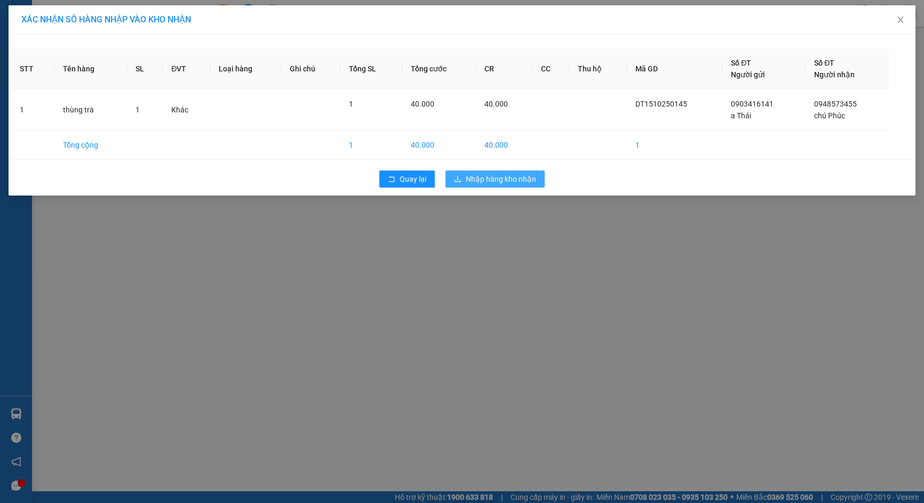
click at [488, 178] on span "Nhập hàng kho nhận" at bounding box center [501, 179] width 70 height 12
